Goal: Task Accomplishment & Management: Manage account settings

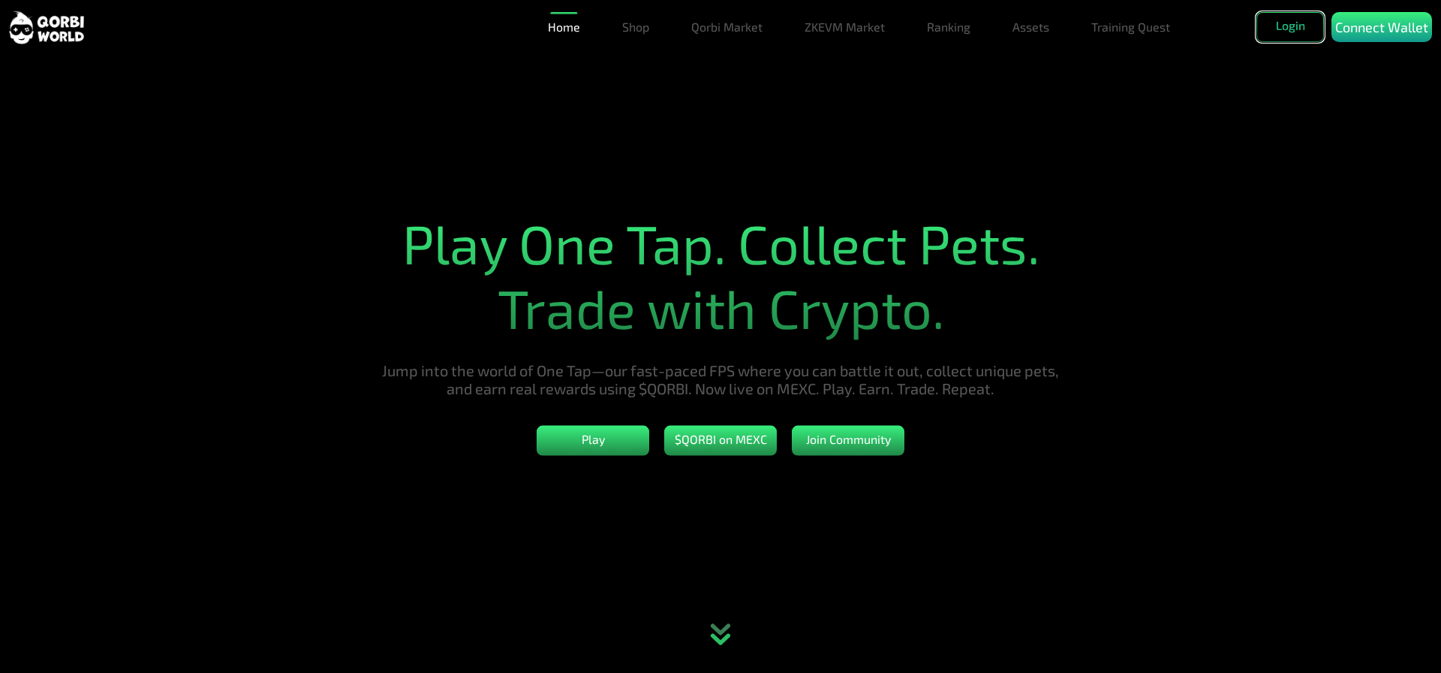
click at [1289, 30] on button "Login" at bounding box center [1291, 27] width 68 height 30
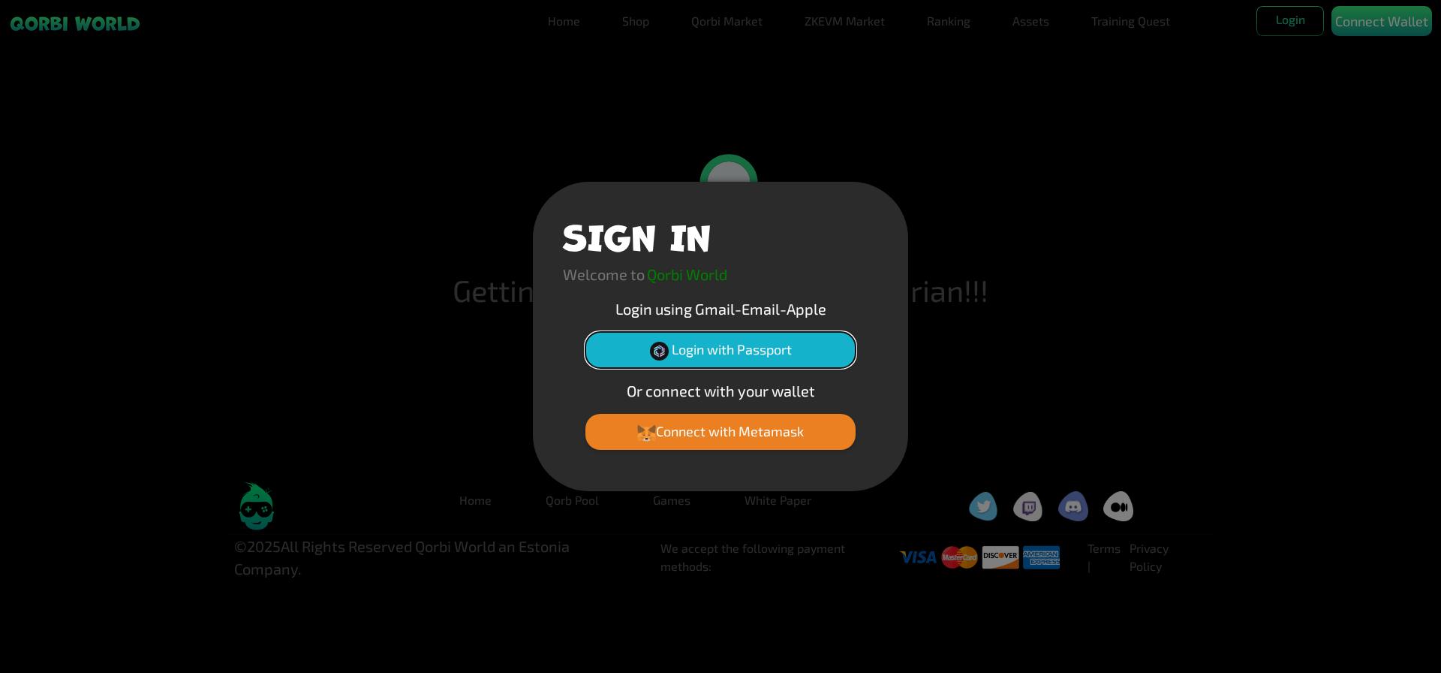
click at [691, 356] on button "Login with Passport" at bounding box center [721, 350] width 270 height 36
click at [855, 615] on div "SIGN IN Welcome to Qorbi World Login using Gmail-Email-Apple Login with Passpor…" at bounding box center [720, 336] width 1441 height 673
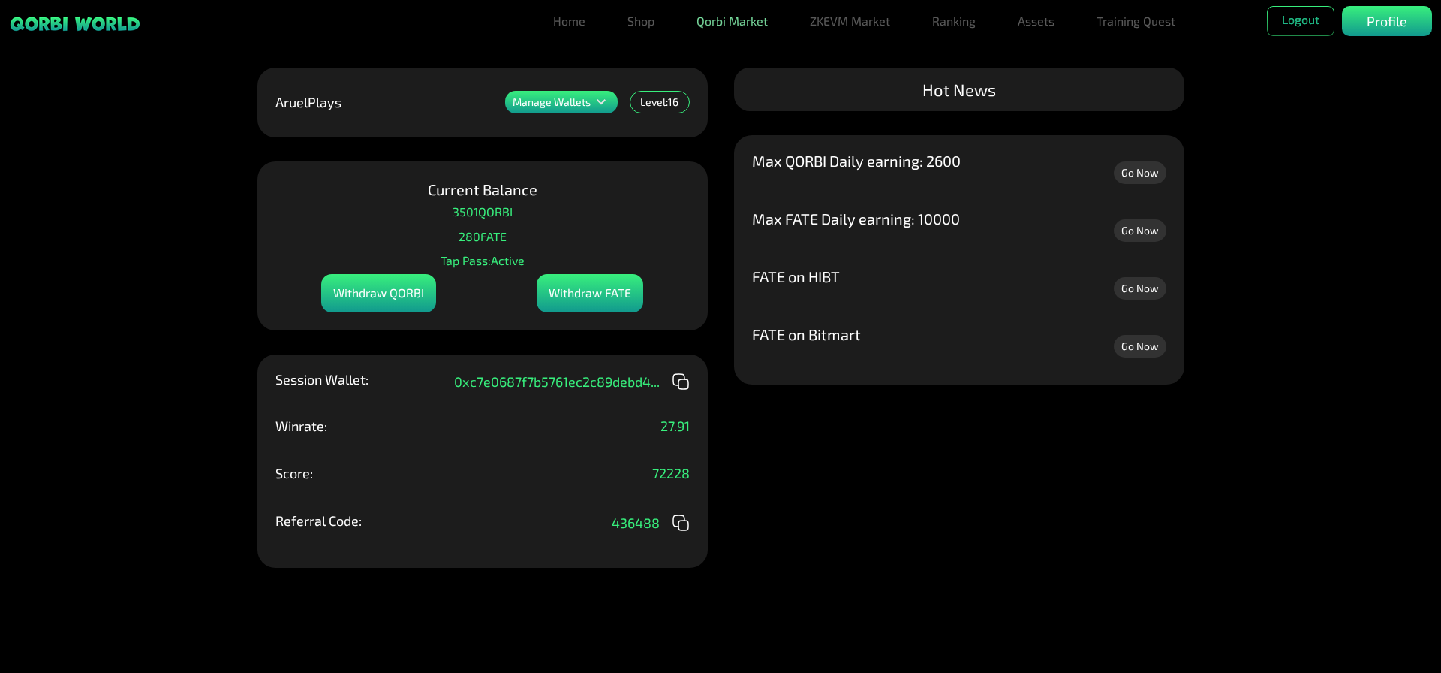
click at [737, 26] on link "Qorbi Market" at bounding box center [732, 21] width 83 height 30
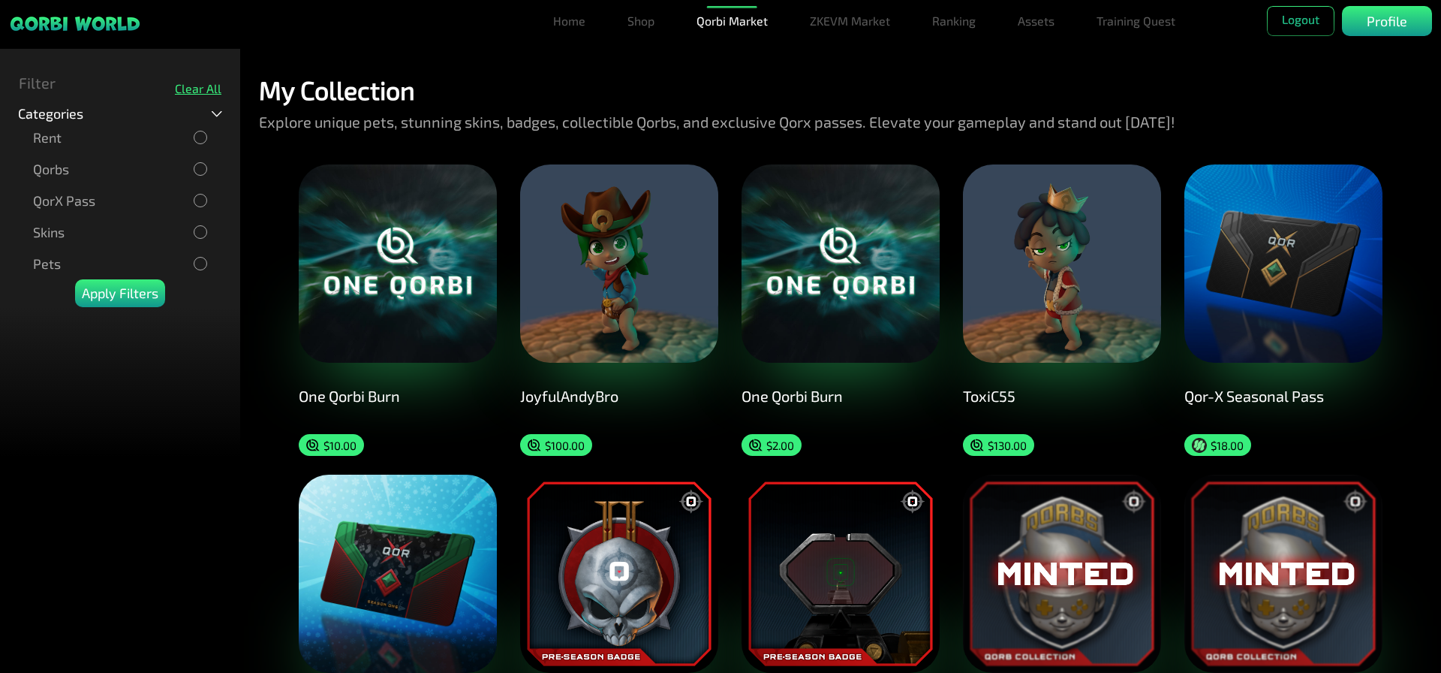
click at [52, 140] on p "Rent" at bounding box center [47, 138] width 29 height 16
click at [191, 175] on div "Qorbs" at bounding box center [120, 169] width 174 height 17
click at [196, 88] on div "Clear All" at bounding box center [198, 88] width 47 height 14
click at [869, 20] on link "ZKEVM Market" at bounding box center [850, 21] width 92 height 30
click at [1018, 23] on link "Assets" at bounding box center [1036, 21] width 49 height 30
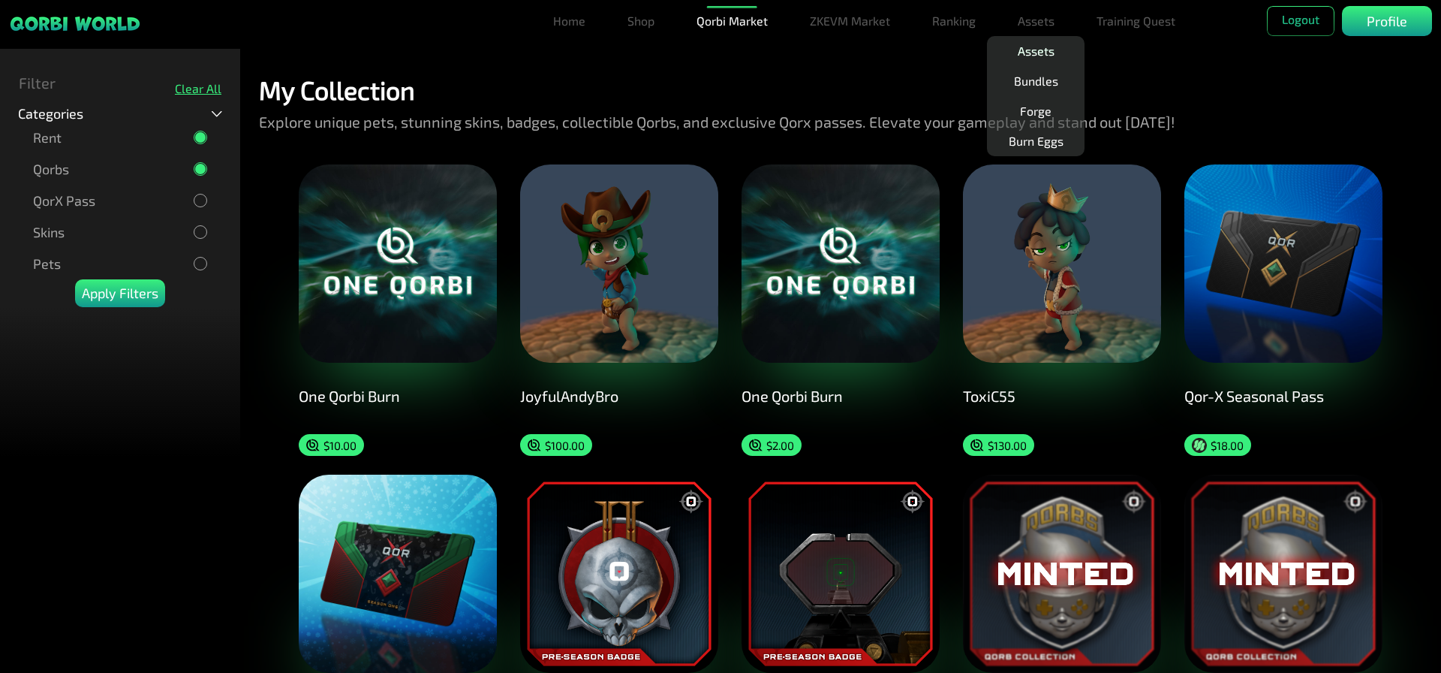
click at [1038, 50] on link "Assets" at bounding box center [1036, 51] width 49 height 30
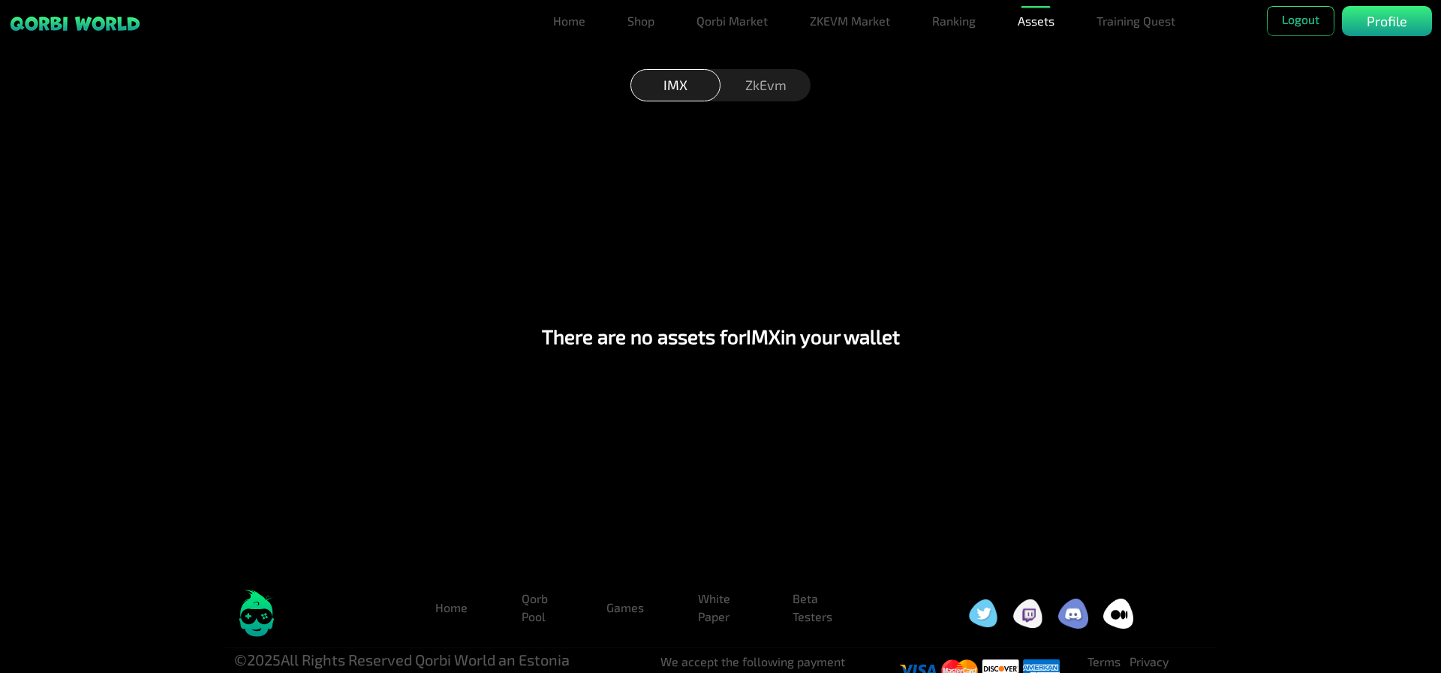
click at [757, 74] on div "ZkEvm" at bounding box center [766, 85] width 90 height 32
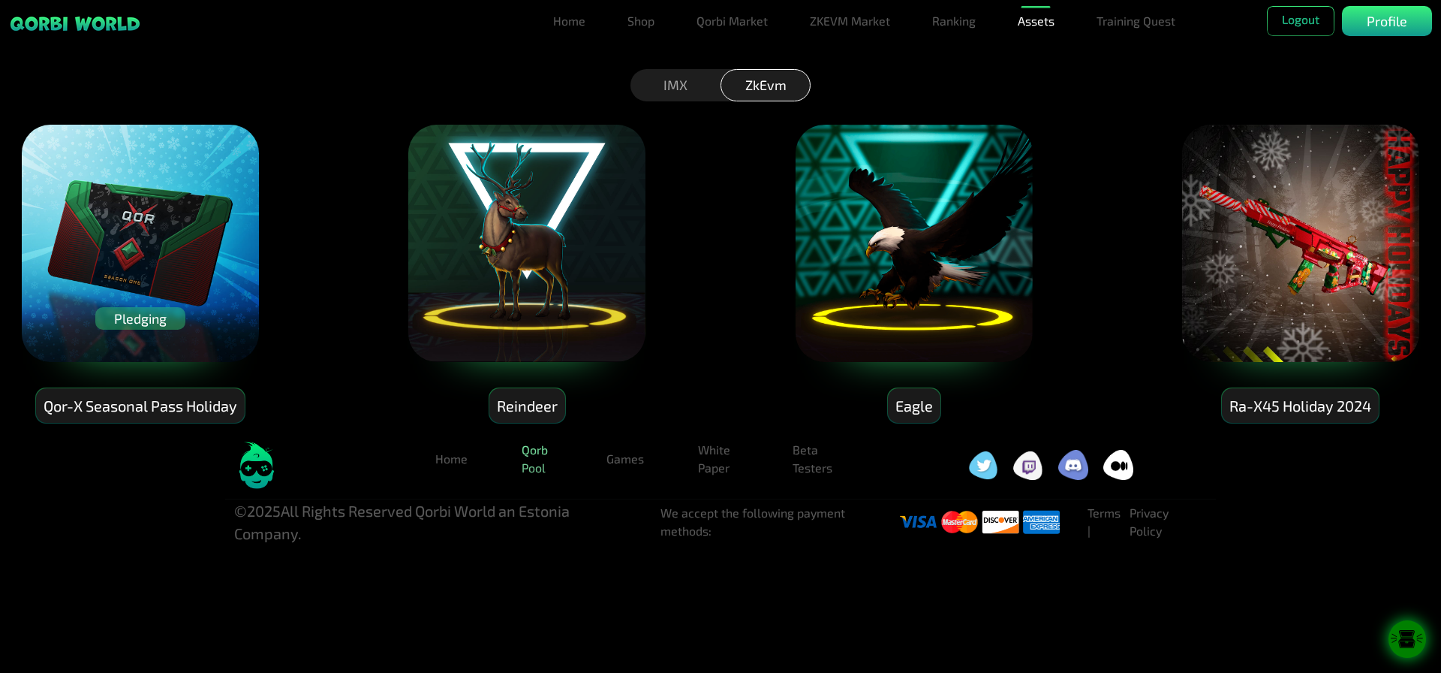
click at [543, 460] on link "Qorb Pool" at bounding box center [537, 459] width 55 height 48
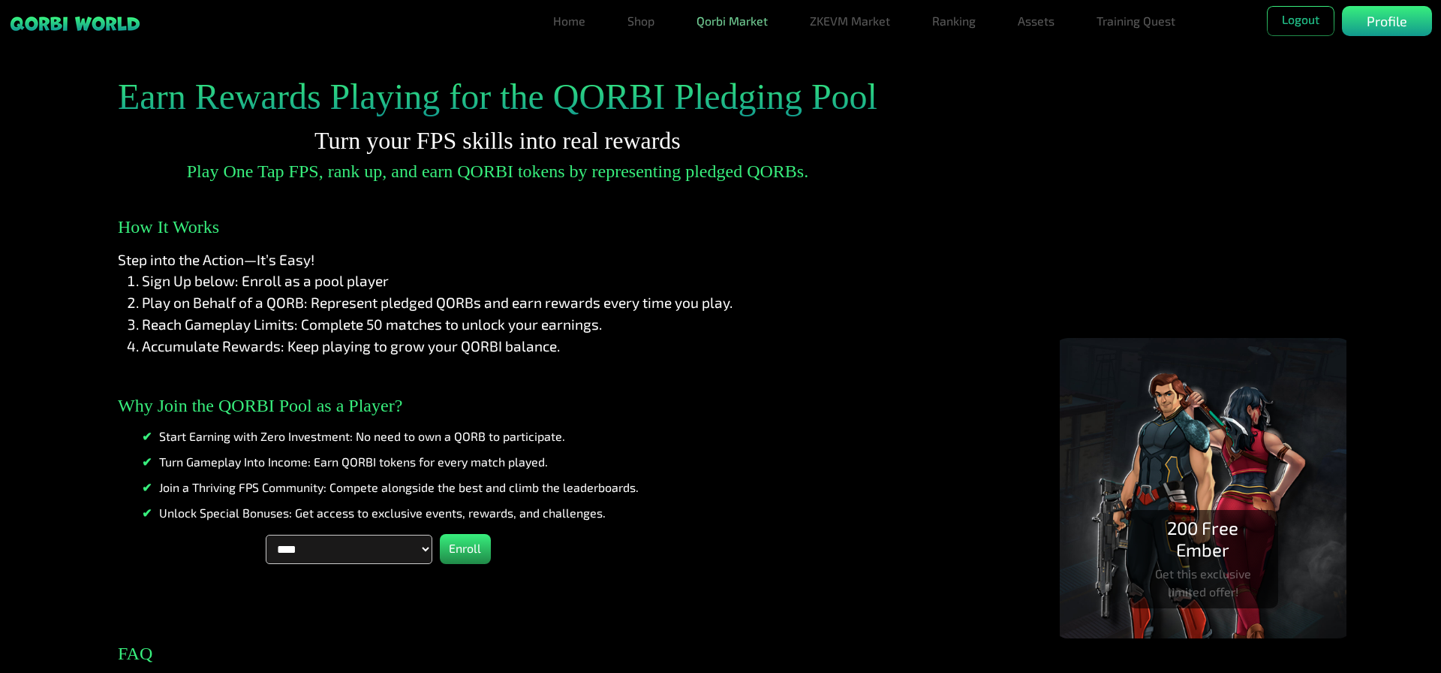
click at [757, 17] on link "Qorbi Market" at bounding box center [732, 21] width 83 height 30
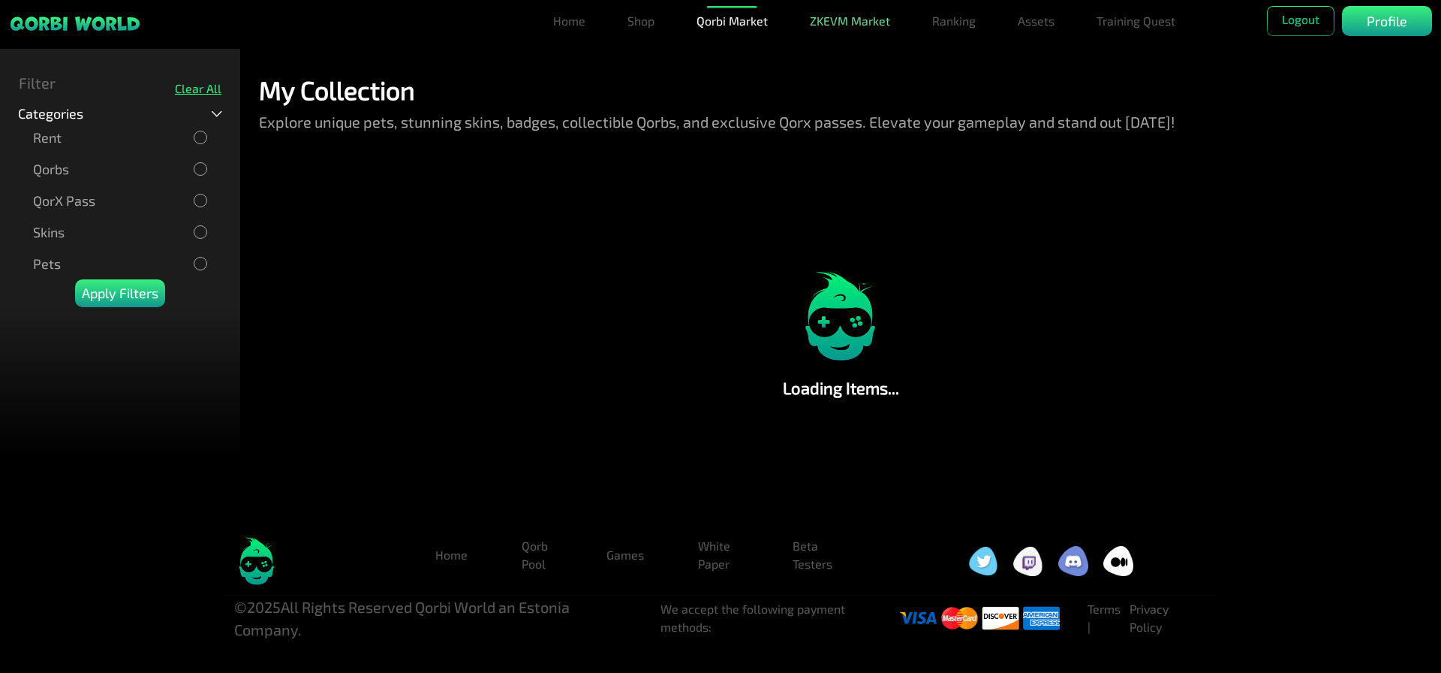
click at [854, 23] on link "ZKEVM Market" at bounding box center [850, 21] width 92 height 30
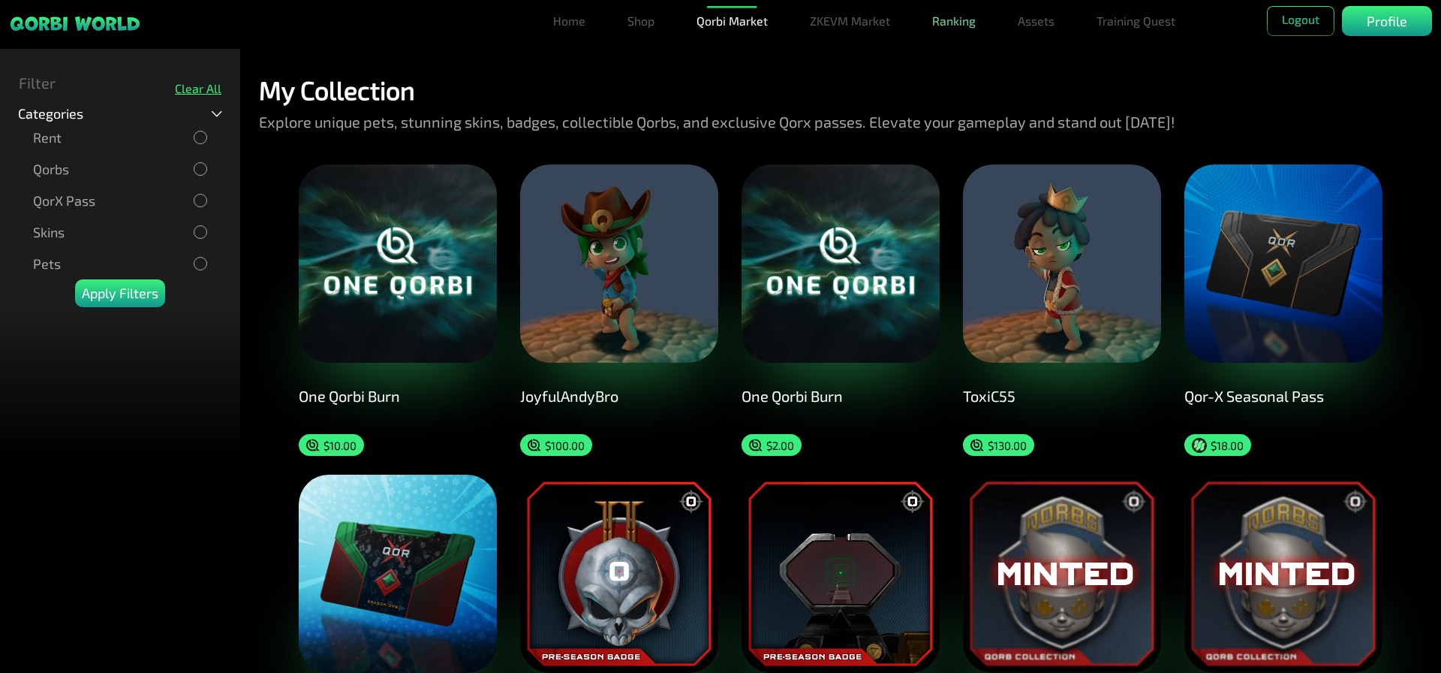
click at [950, 21] on link "Ranking" at bounding box center [954, 21] width 56 height 30
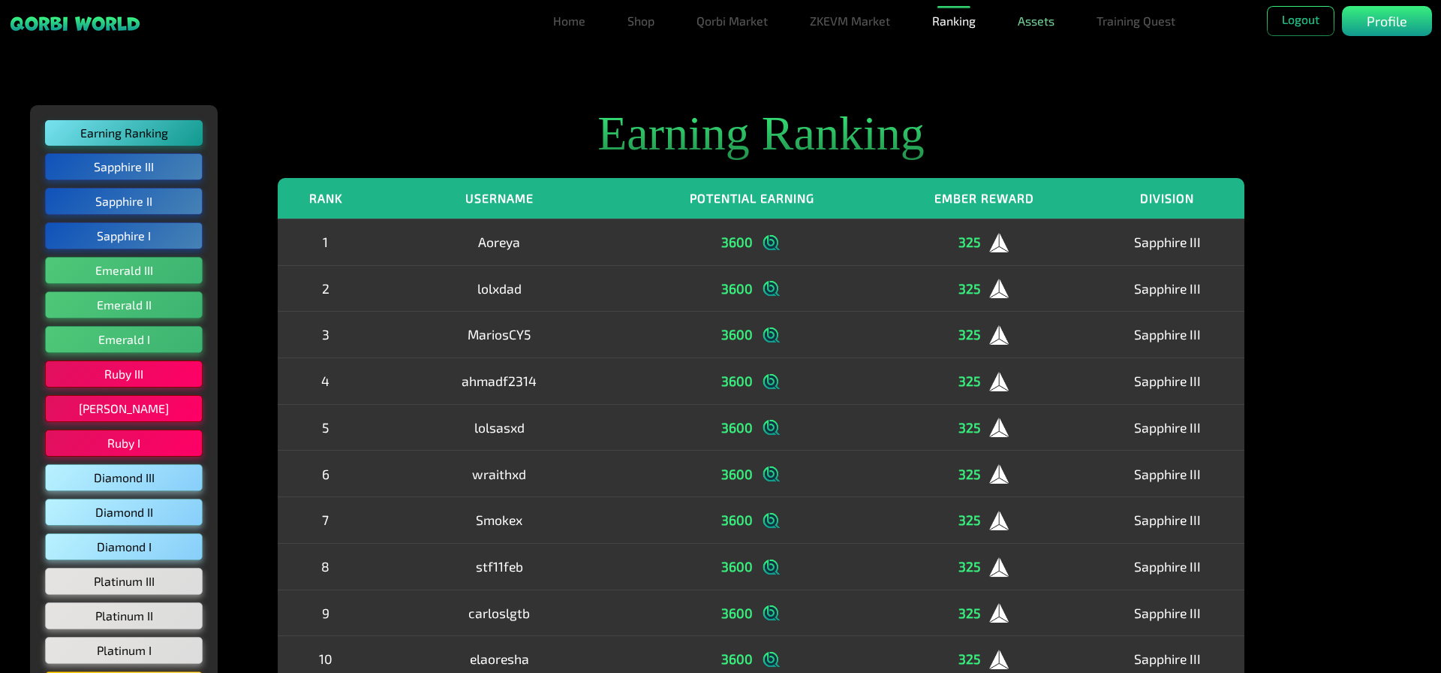
click at [1046, 31] on link "Assets" at bounding box center [1036, 21] width 49 height 30
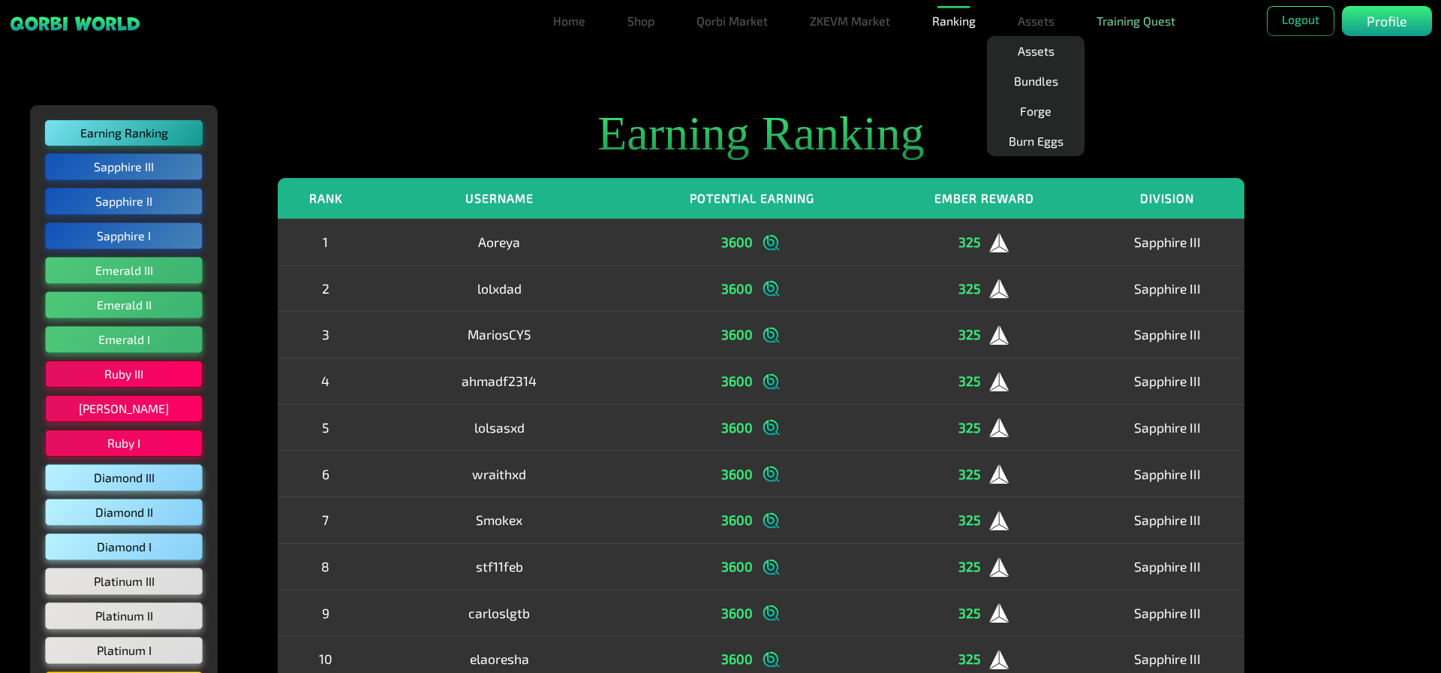
click at [1132, 27] on link "Training Quest" at bounding box center [1136, 21] width 91 height 30
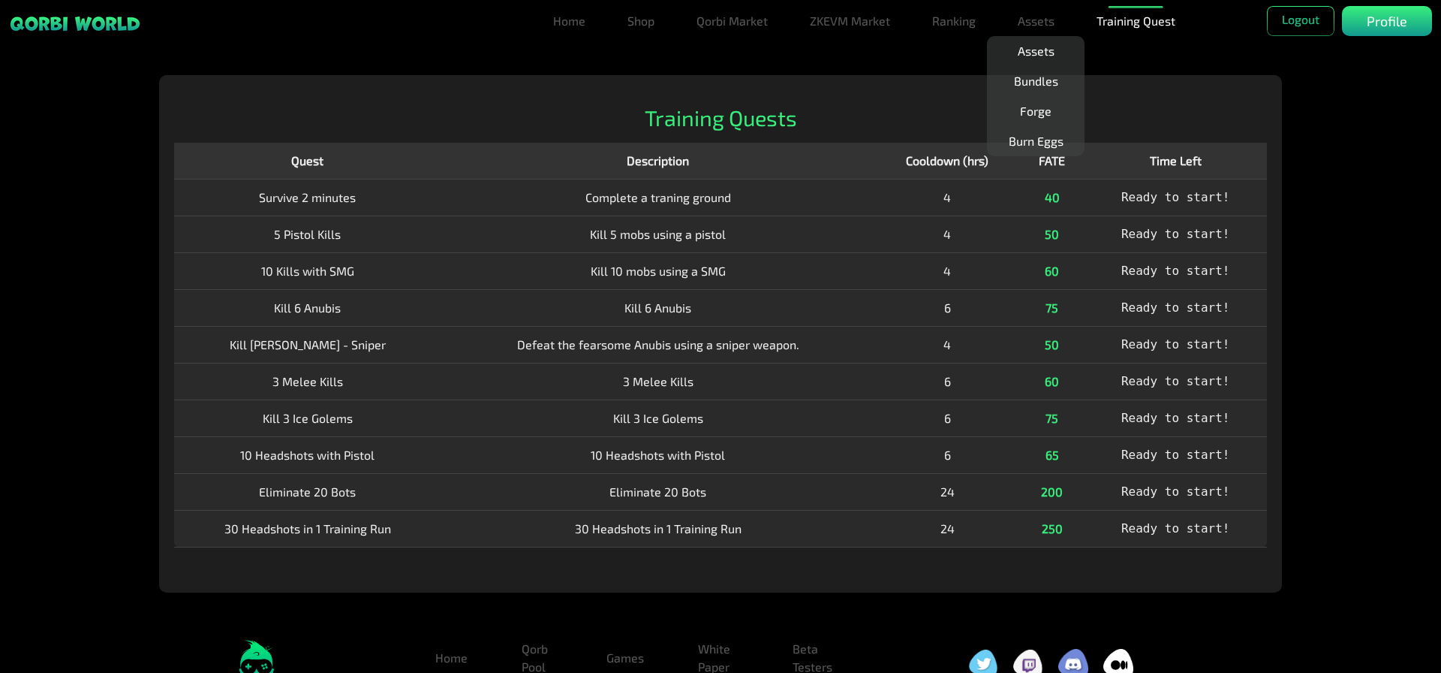
click at [440, 313] on td "Kill 6 Anubis" at bounding box center [307, 307] width 267 height 37
click at [1308, 230] on div "Home Shop Qorbi Market ZKEVM Market Ranking Assets Assets Bundles Forge Burn Eg…" at bounding box center [720, 409] width 1441 height 668
drag, startPoint x: 959, startPoint y: 58, endPoint x: 1036, endPoint y: 65, distance: 77.7
click at [960, 58] on html "Home Shop Qorbi Market ZKEVM Market Ranking Assets Assets Bundles Forge Burn Eg…" at bounding box center [720, 371] width 1441 height 743
click at [1125, 29] on link "Training Quest" at bounding box center [1136, 21] width 91 height 30
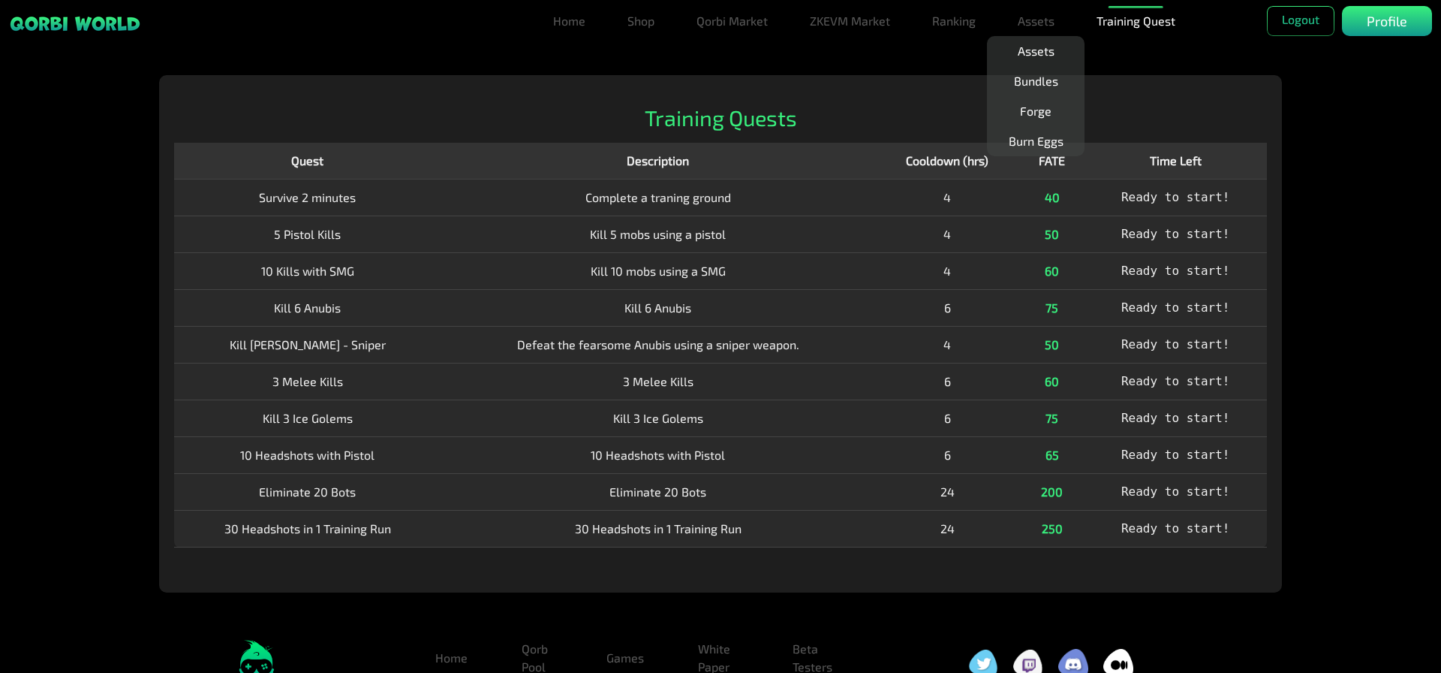
drag, startPoint x: 867, startPoint y: 261, endPoint x: 845, endPoint y: 411, distance: 151.0
click at [866, 263] on td "Kill 10 mobs using a SMG" at bounding box center [658, 270] width 434 height 37
click at [948, 18] on link "Ranking" at bounding box center [954, 21] width 56 height 30
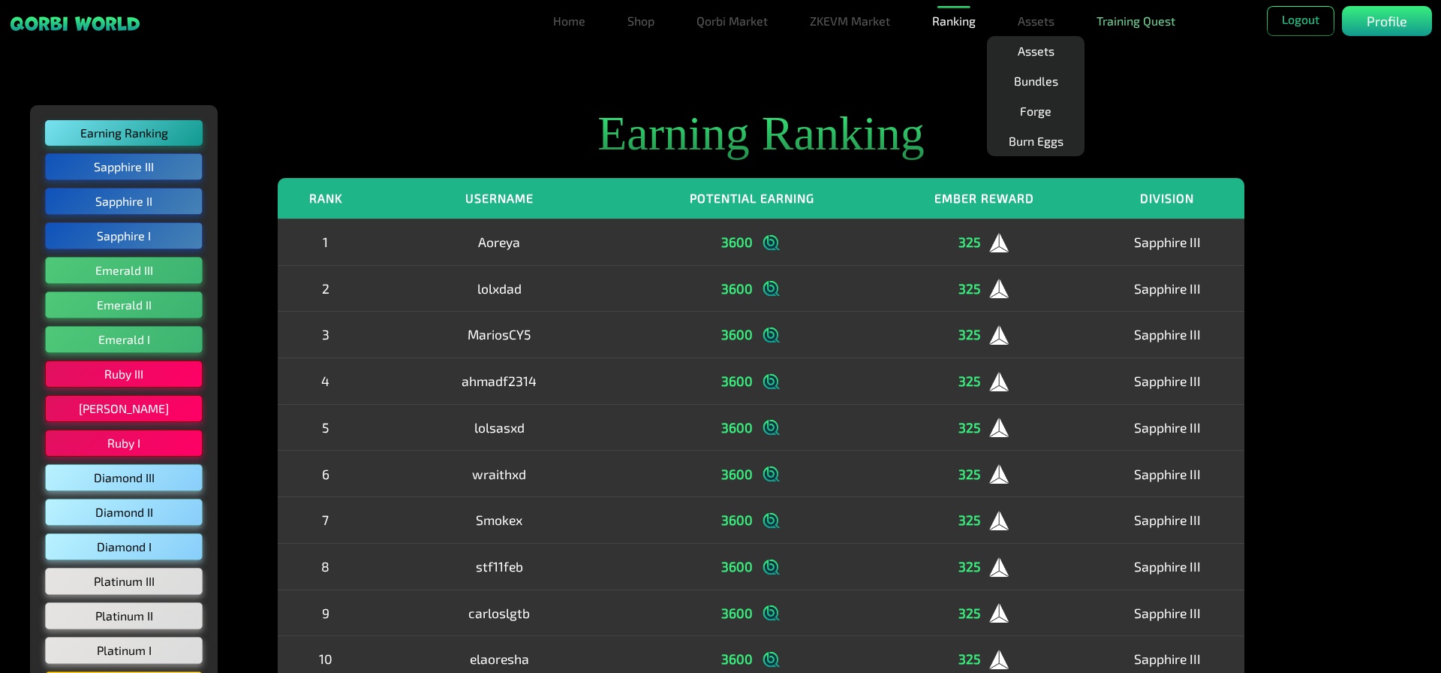
click at [1125, 26] on link "Training Quest" at bounding box center [1136, 21] width 91 height 30
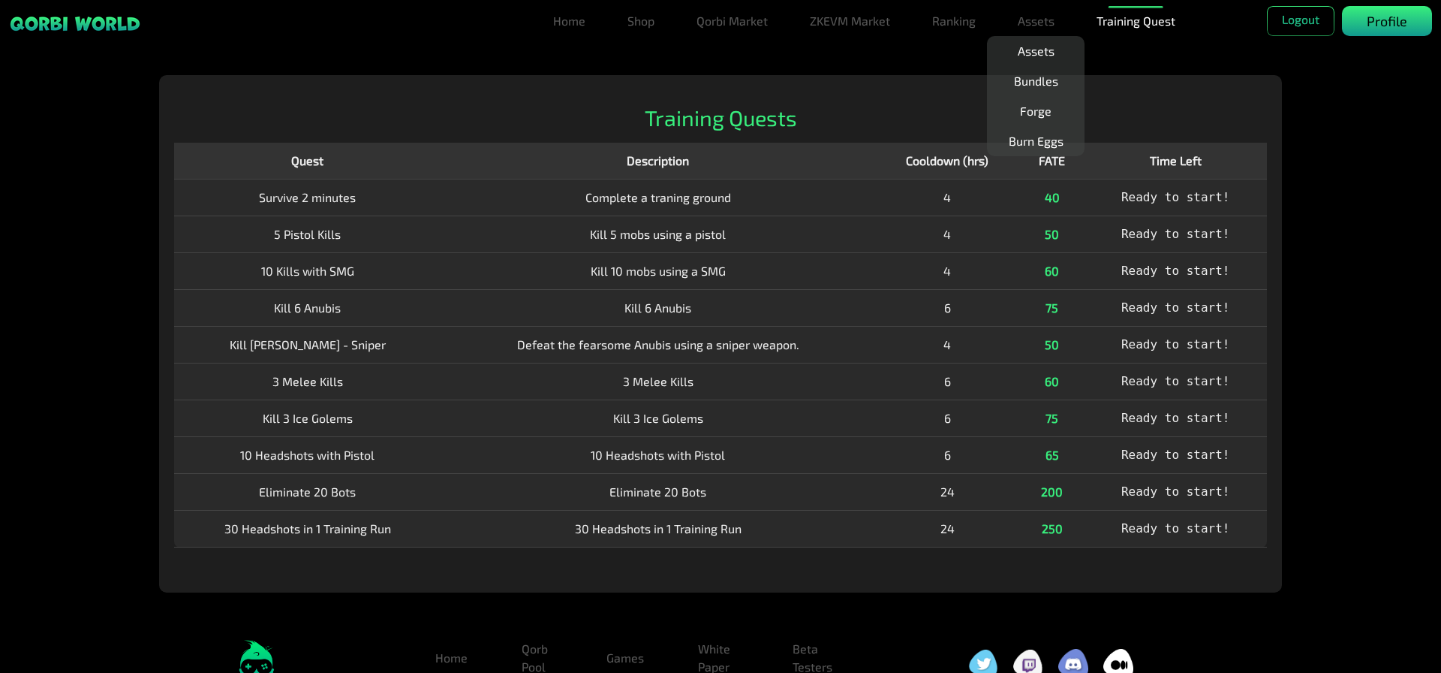
click at [1392, 23] on p "Profile" at bounding box center [1387, 21] width 41 height 20
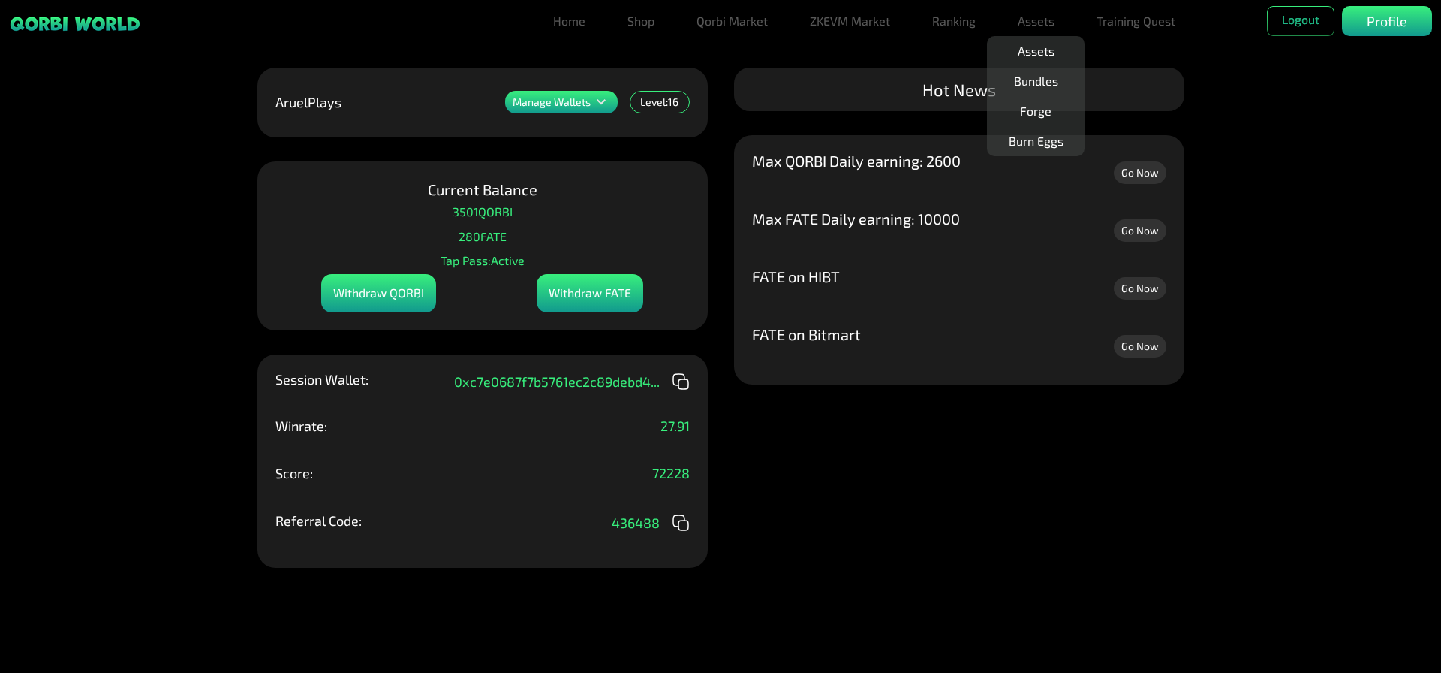
click at [1149, 295] on link "Go Now" at bounding box center [1140, 288] width 53 height 23
click at [989, 483] on div "Manage Wallets Add one or more wallets to showcase all your Items in one place.…" at bounding box center [720, 336] width 1441 height 673
